Goal: Information Seeking & Learning: Stay updated

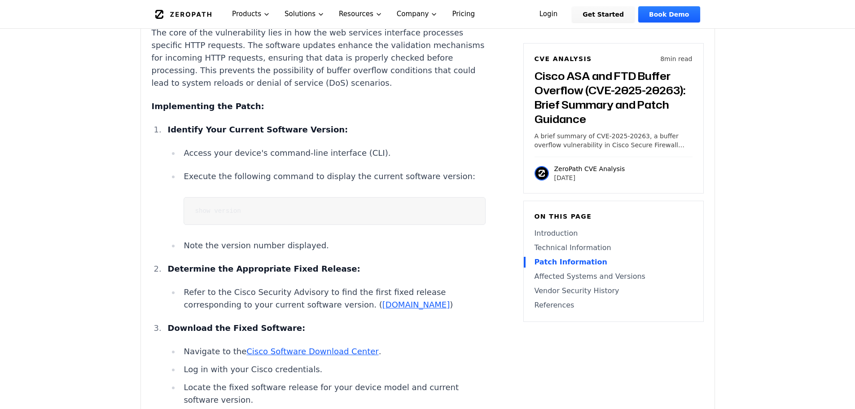
scroll to position [1211, 0]
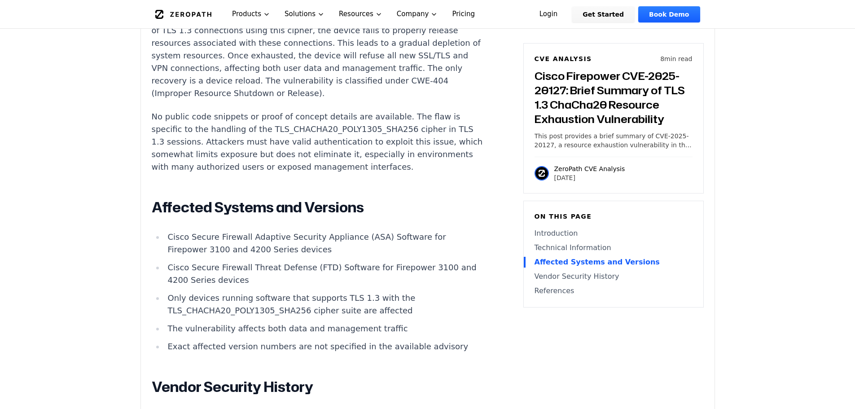
scroll to position [942, 0]
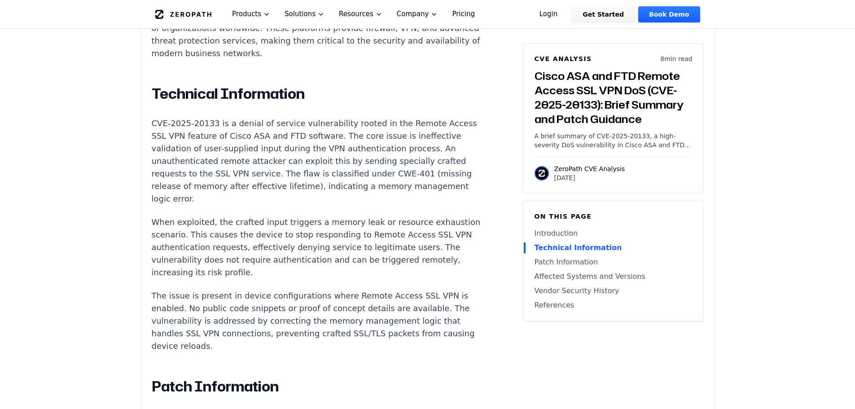
scroll to position [808, 0]
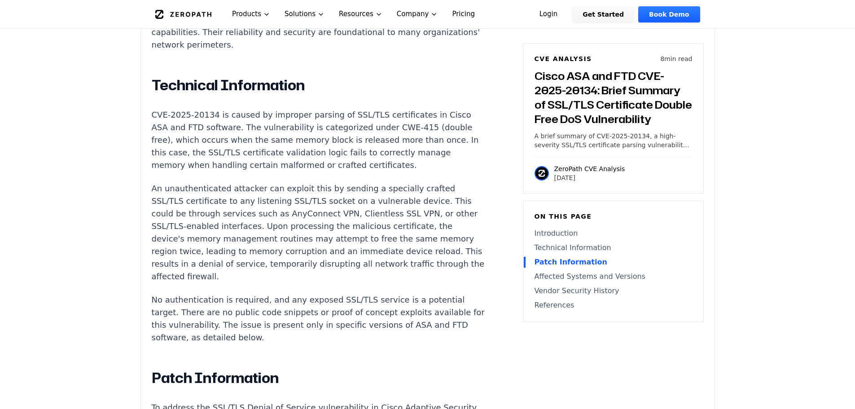
scroll to position [852, 0]
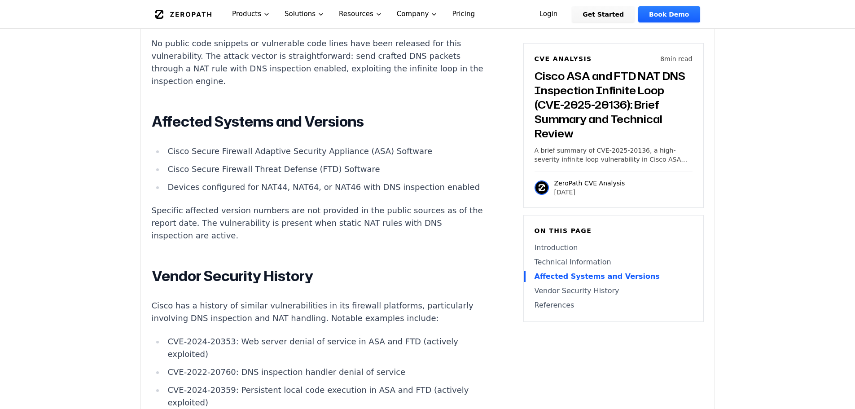
scroll to position [1122, 0]
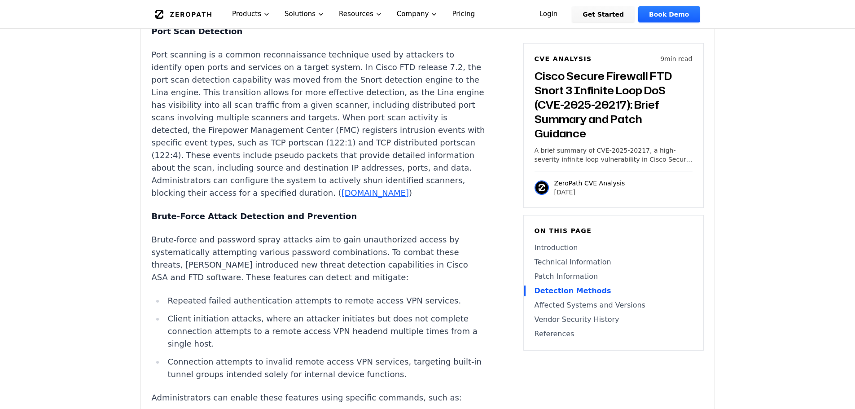
scroll to position [1436, 0]
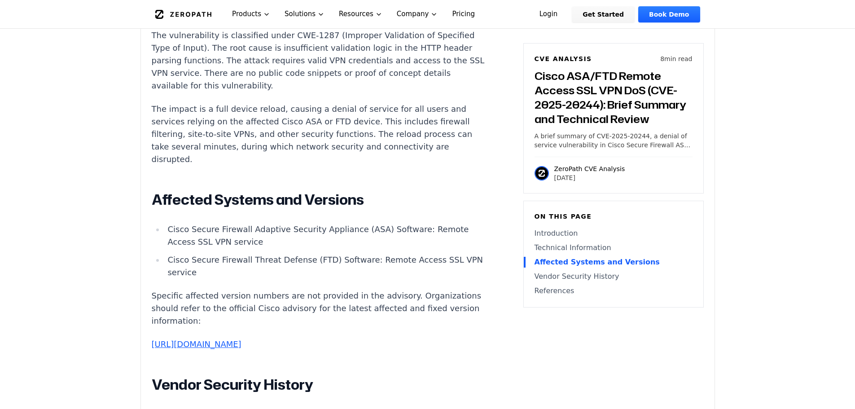
scroll to position [987, 0]
